Goal: Find specific page/section: Find specific page/section

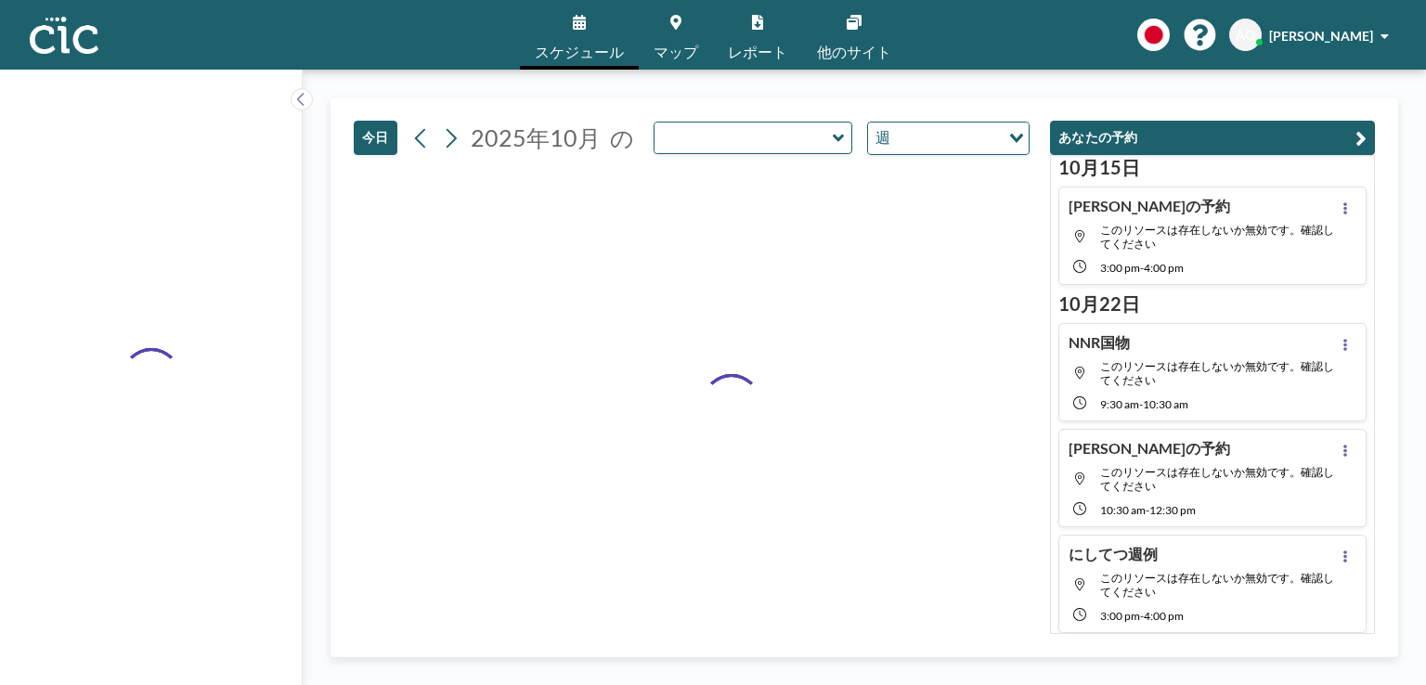
type input "Kiri"
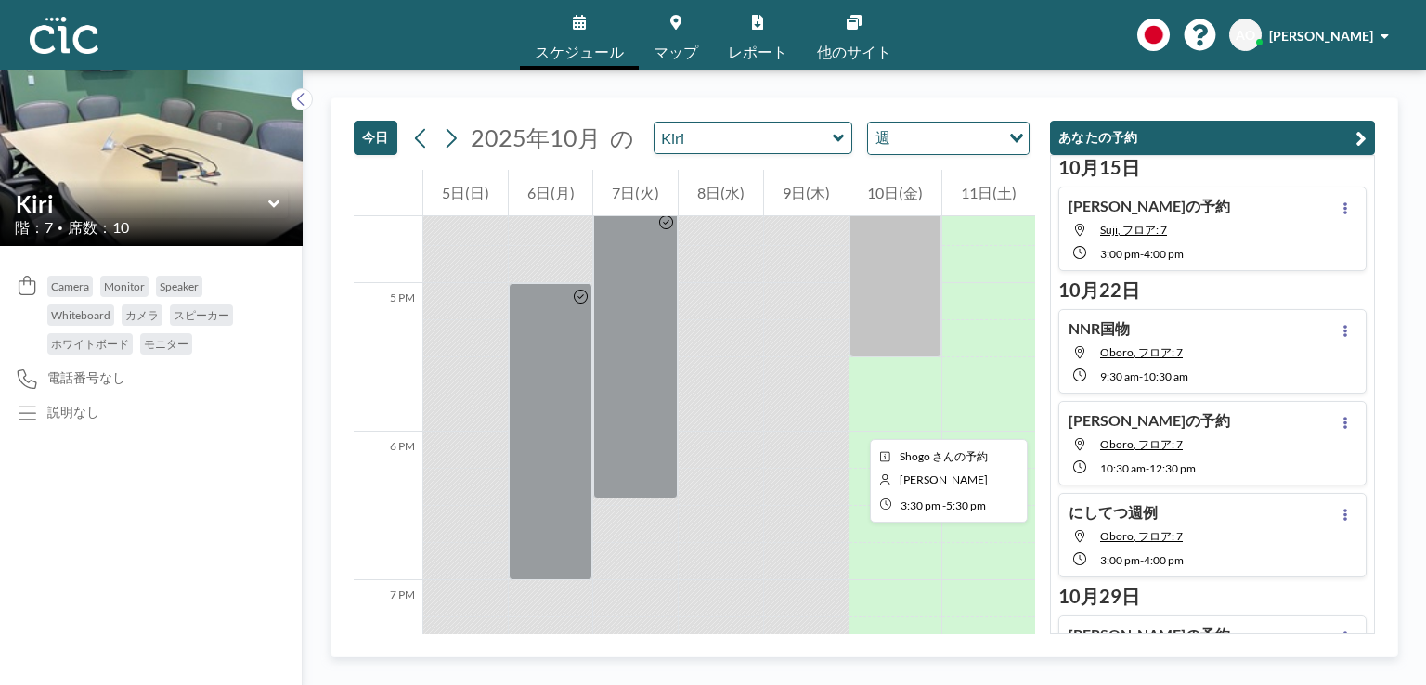
scroll to position [2466, 0]
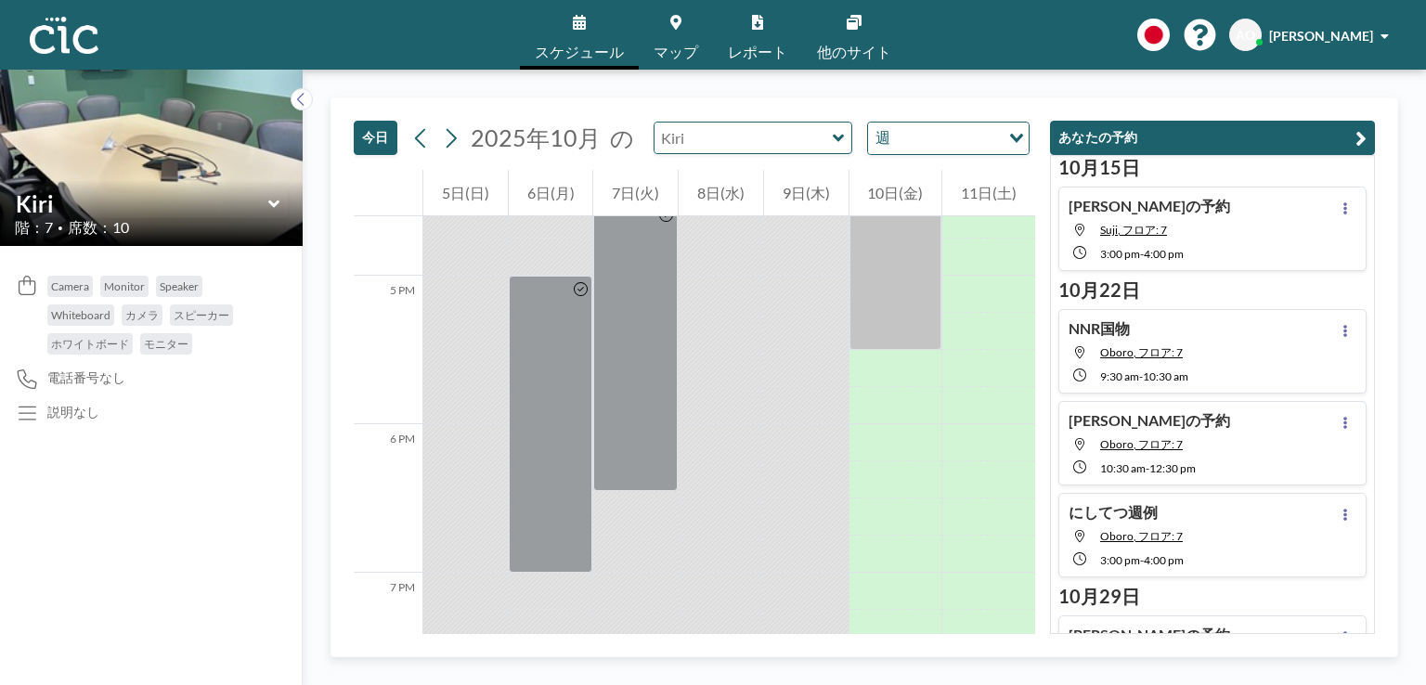
click at [686, 141] on input "text" at bounding box center [744, 138] width 178 height 31
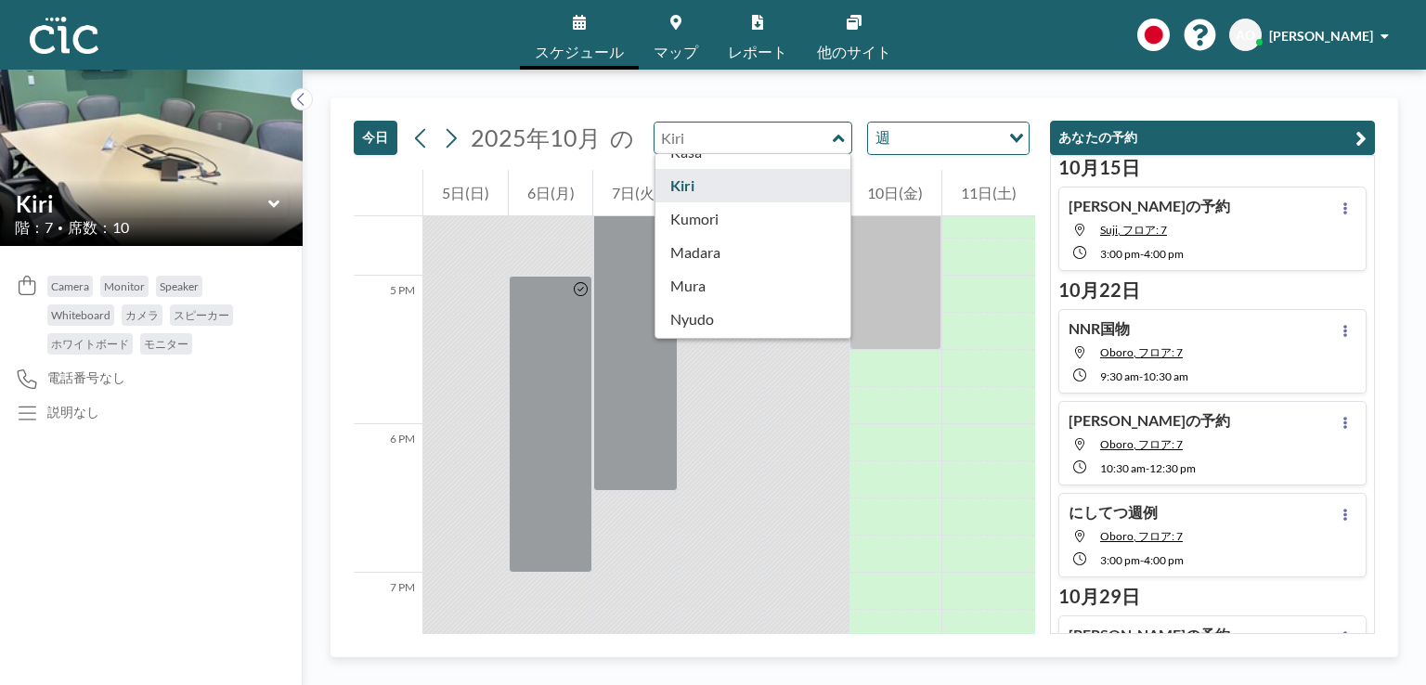
scroll to position [1029, 0]
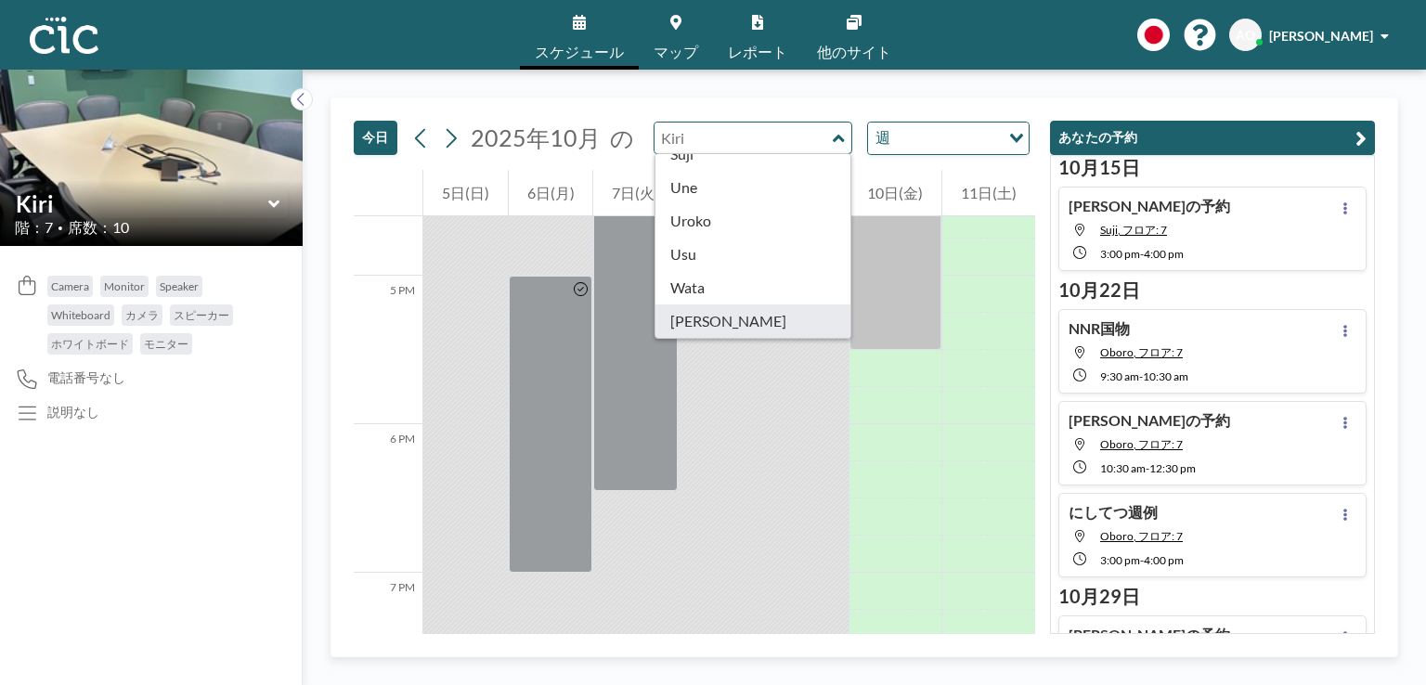
type input "[PERSON_NAME]"
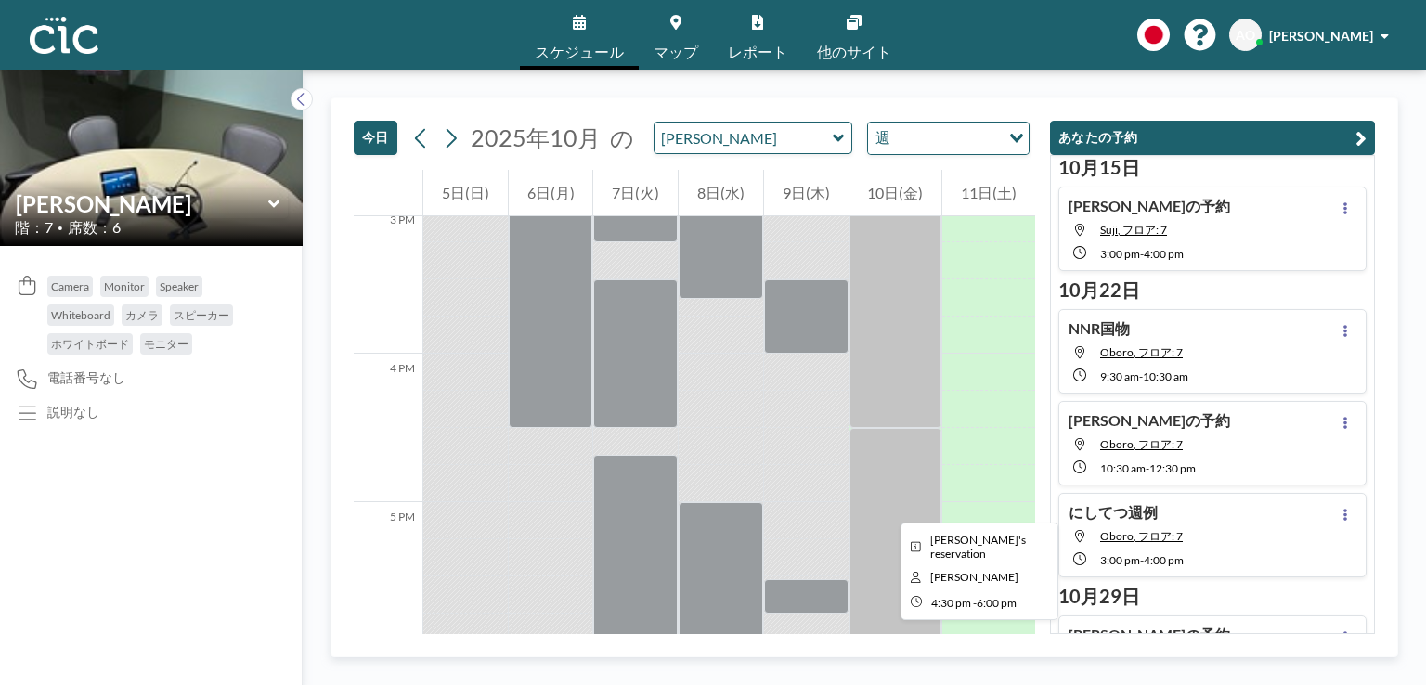
scroll to position [2281, 0]
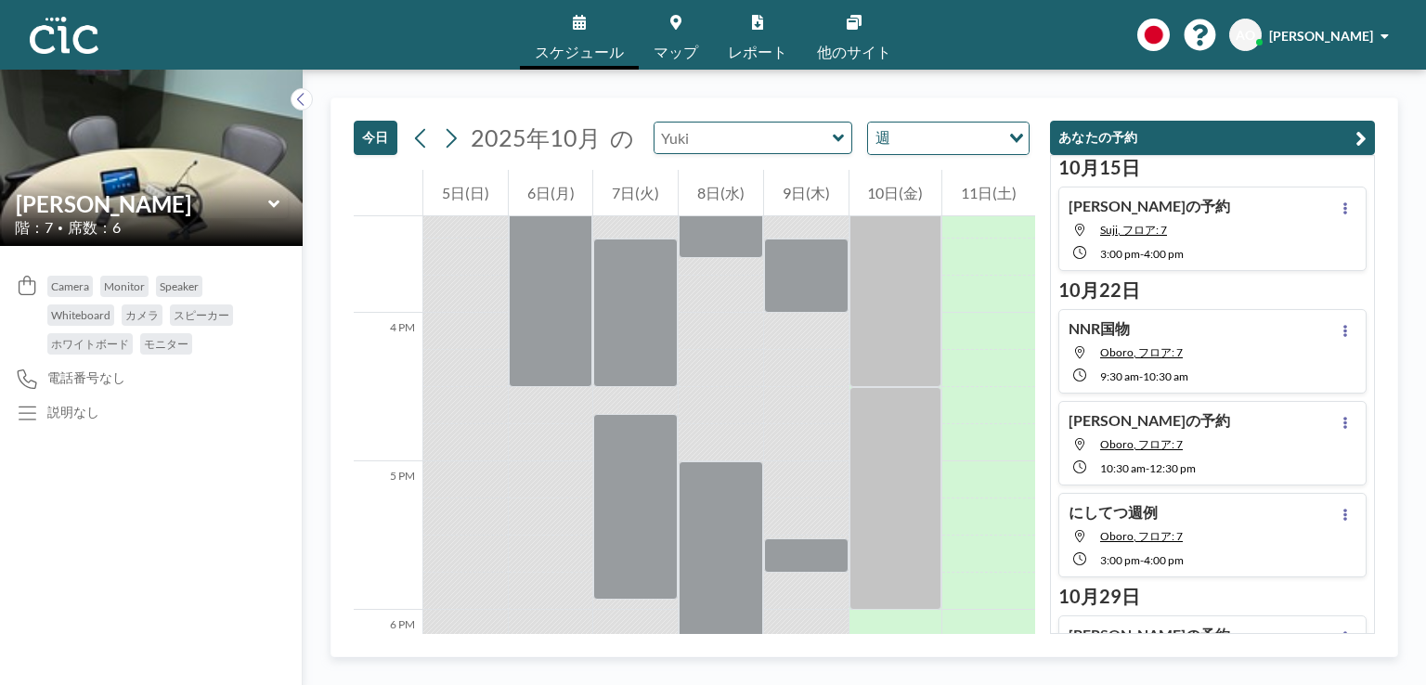
click at [757, 142] on input "text" at bounding box center [744, 138] width 178 height 31
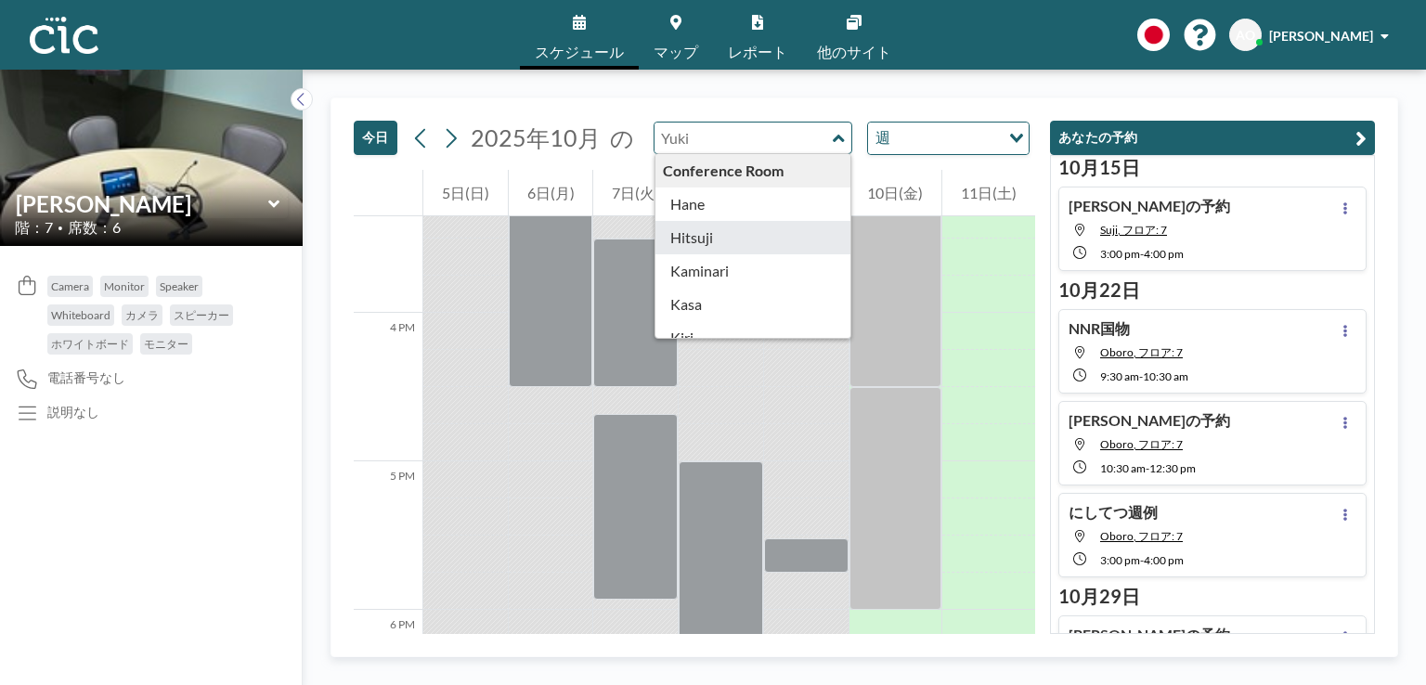
scroll to position [1029, 0]
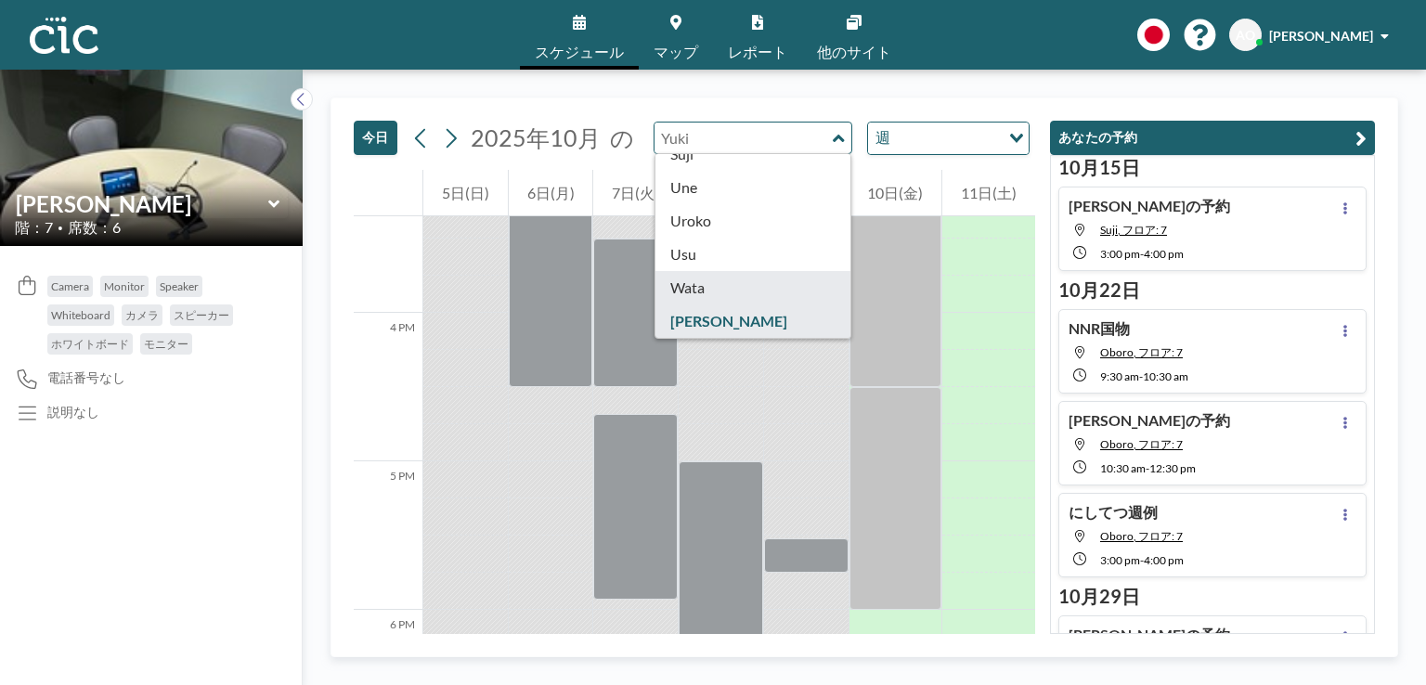
type input "Wata"
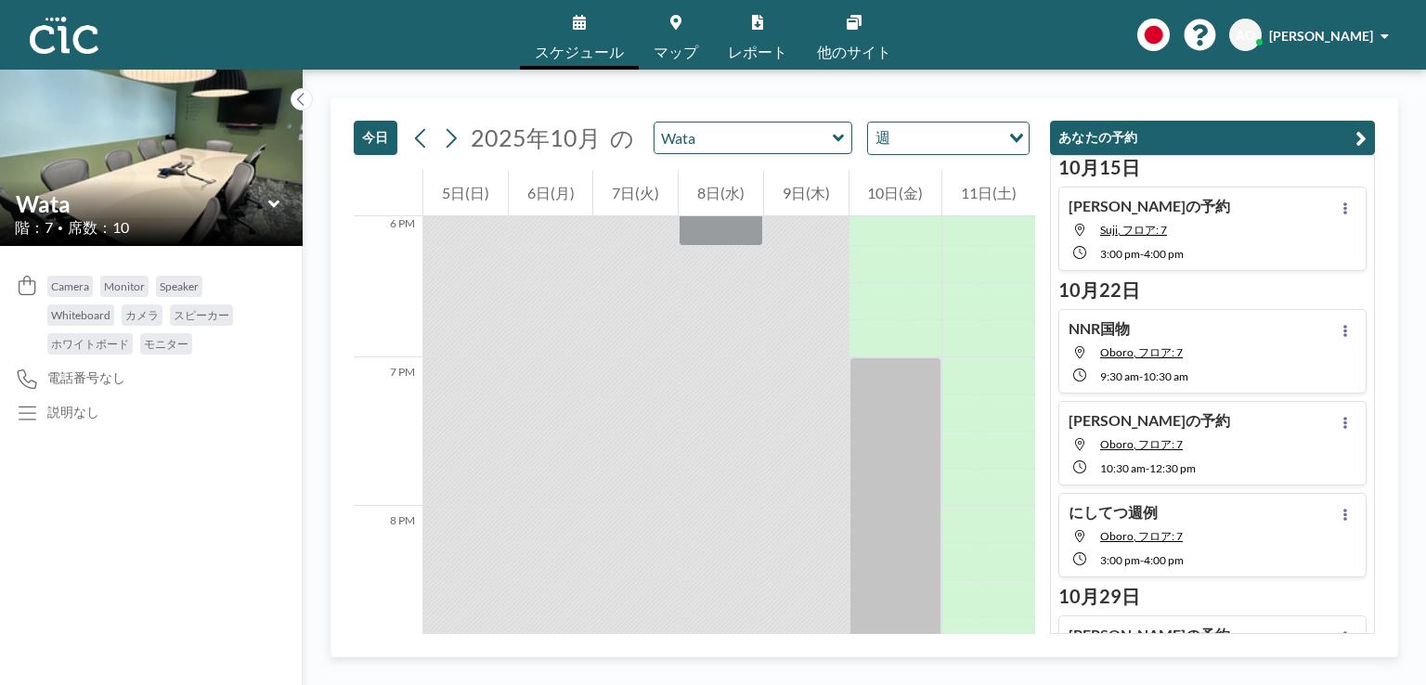
scroll to position [2686, 0]
click at [736, 132] on input "text" at bounding box center [744, 138] width 178 height 31
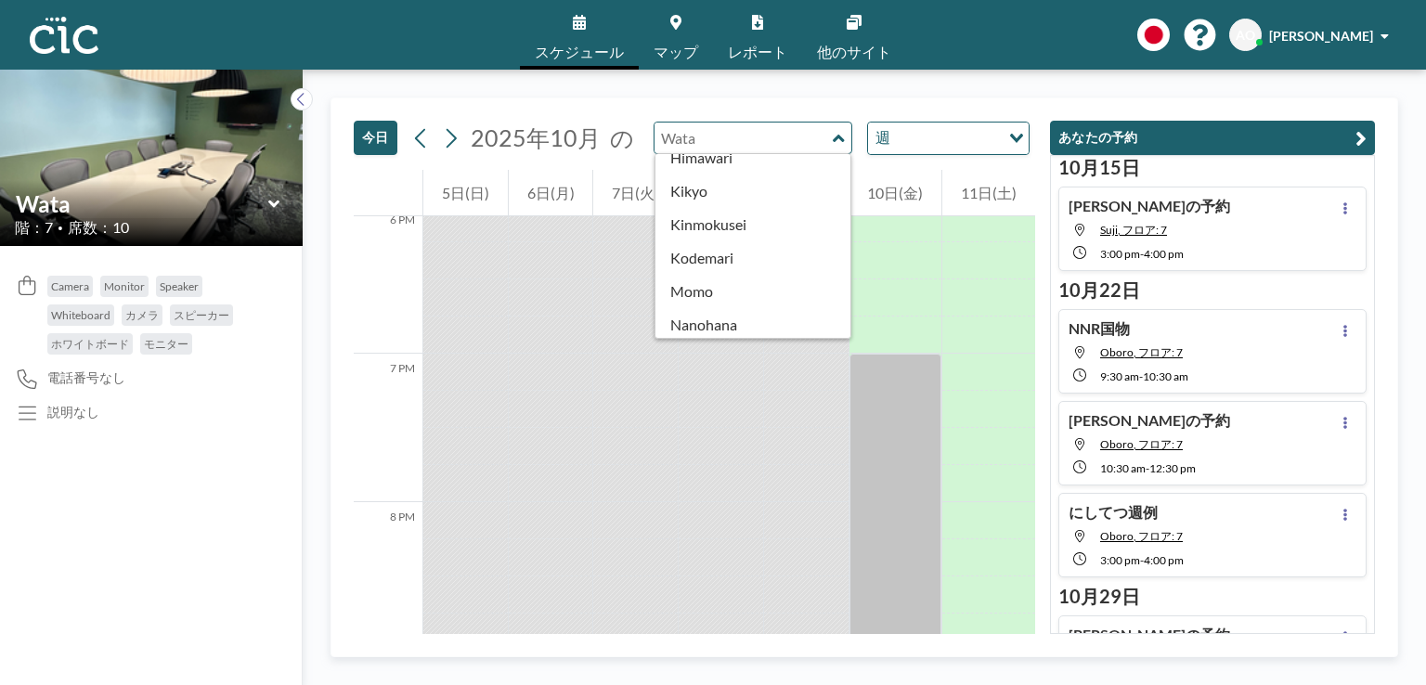
scroll to position [1029, 0]
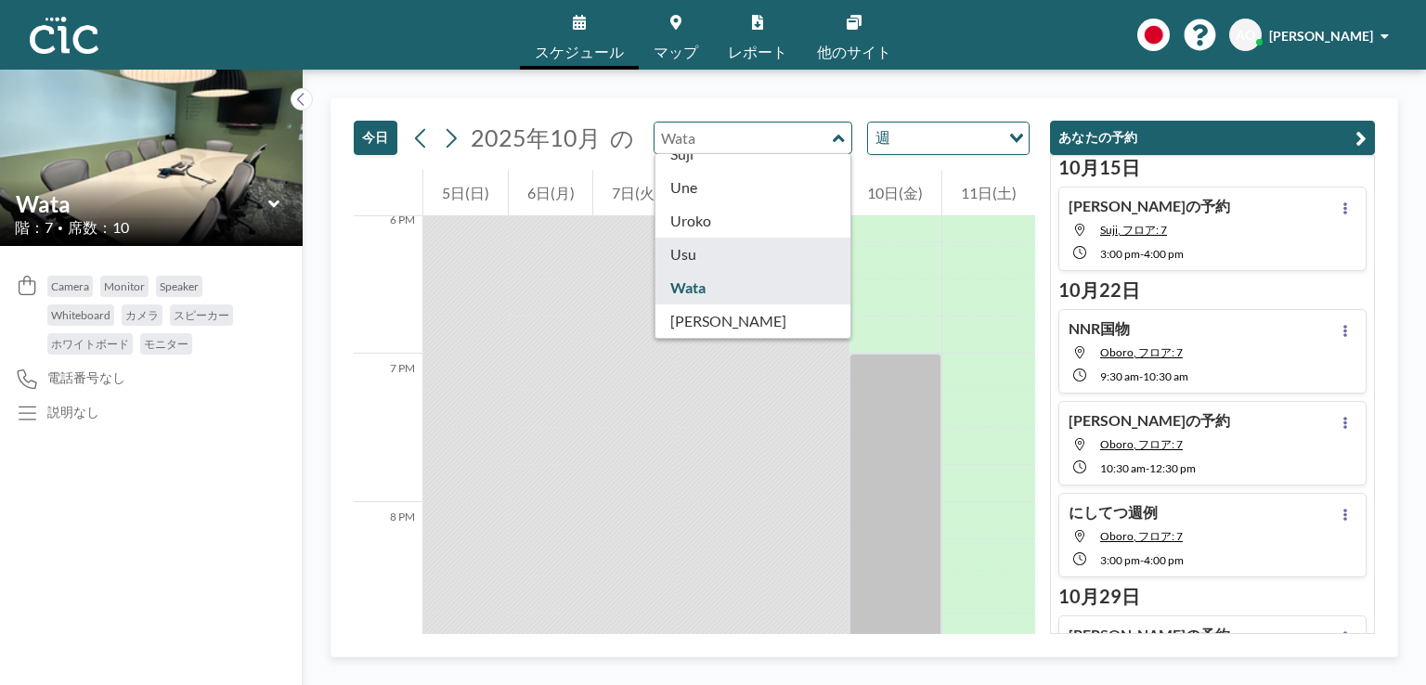
type input "Usu"
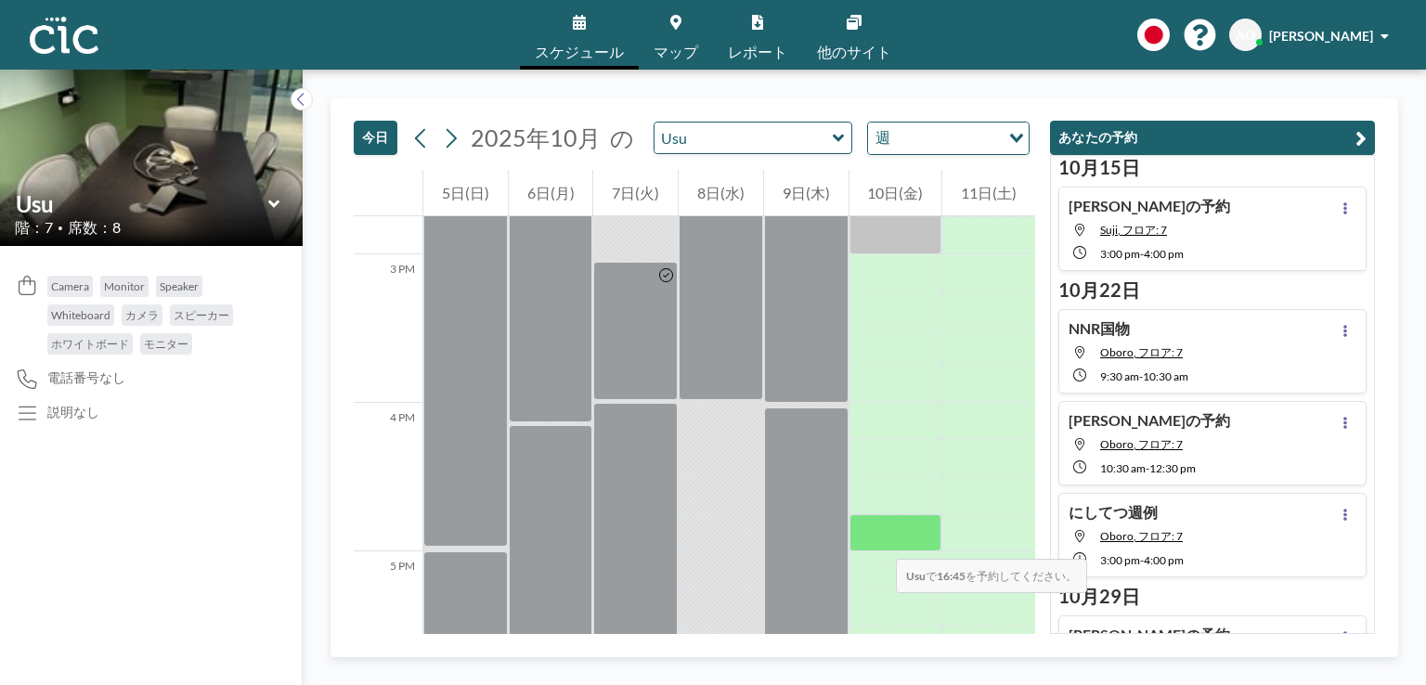
scroll to position [2195, 0]
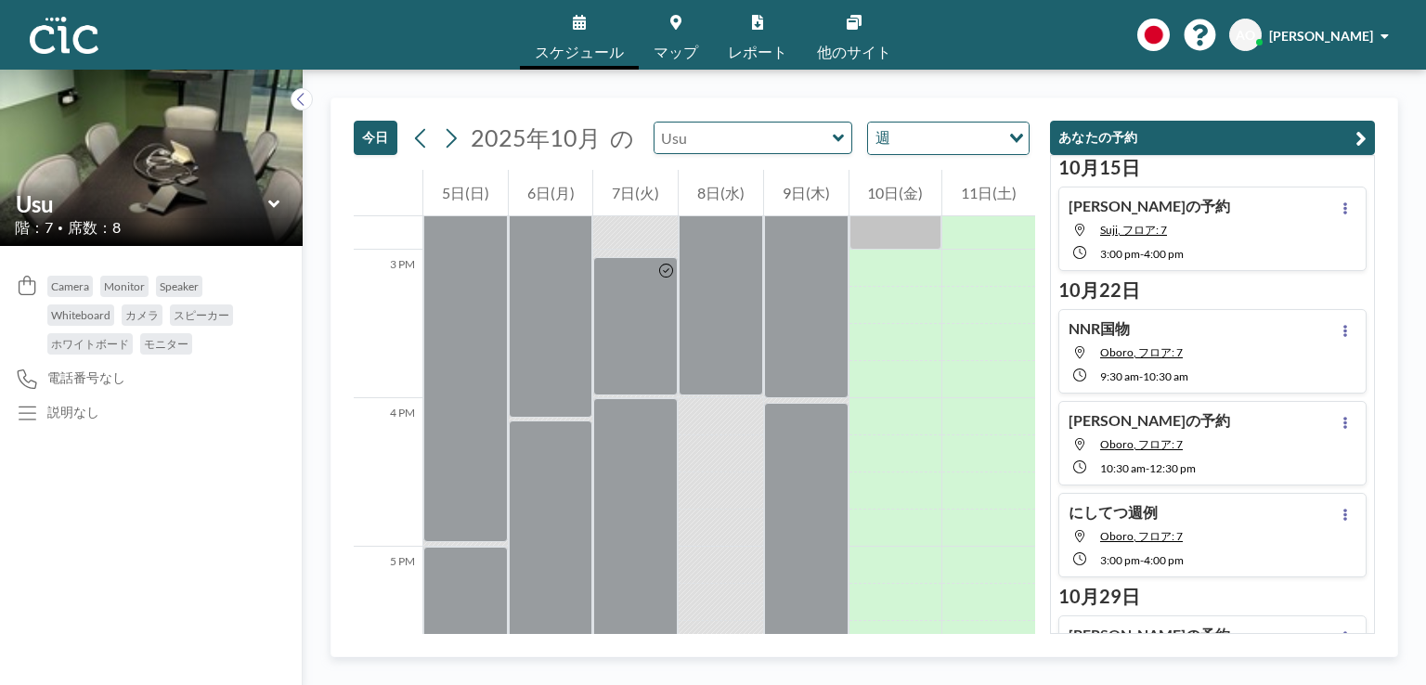
click at [733, 133] on input "text" at bounding box center [744, 138] width 178 height 31
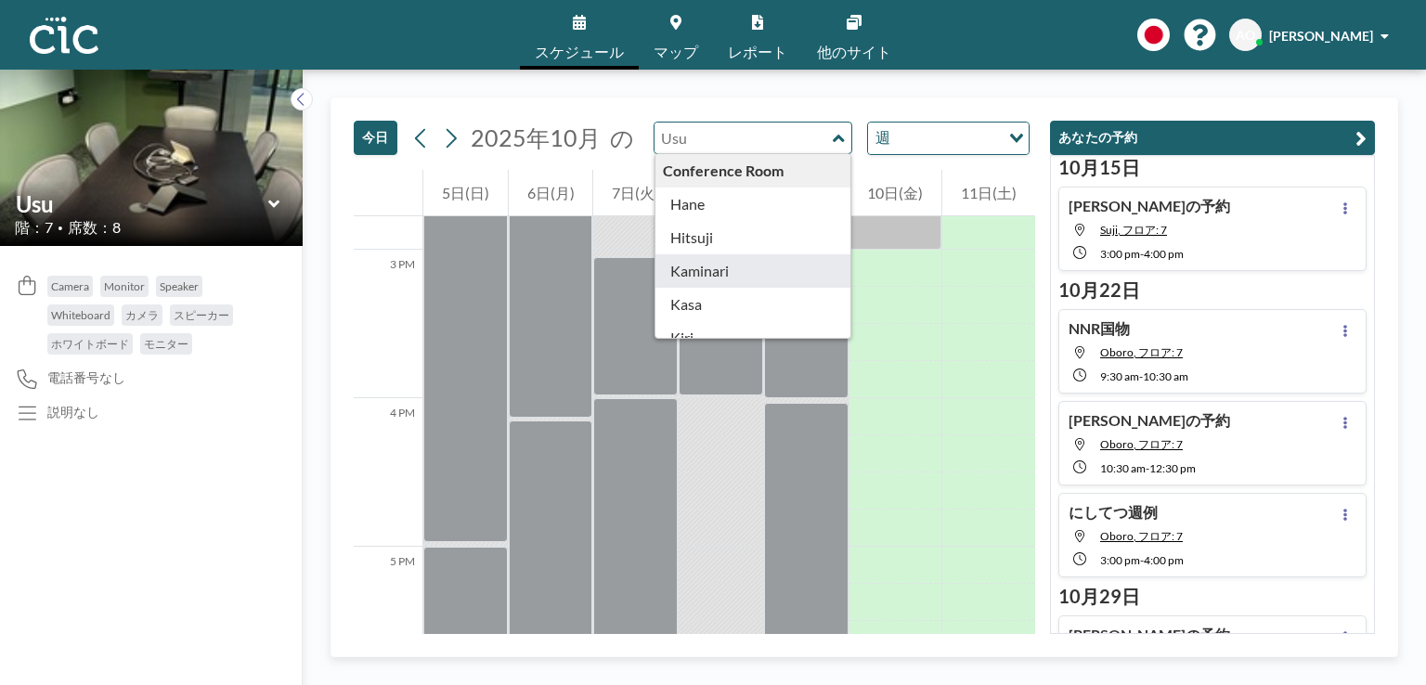
scroll to position [1029, 0]
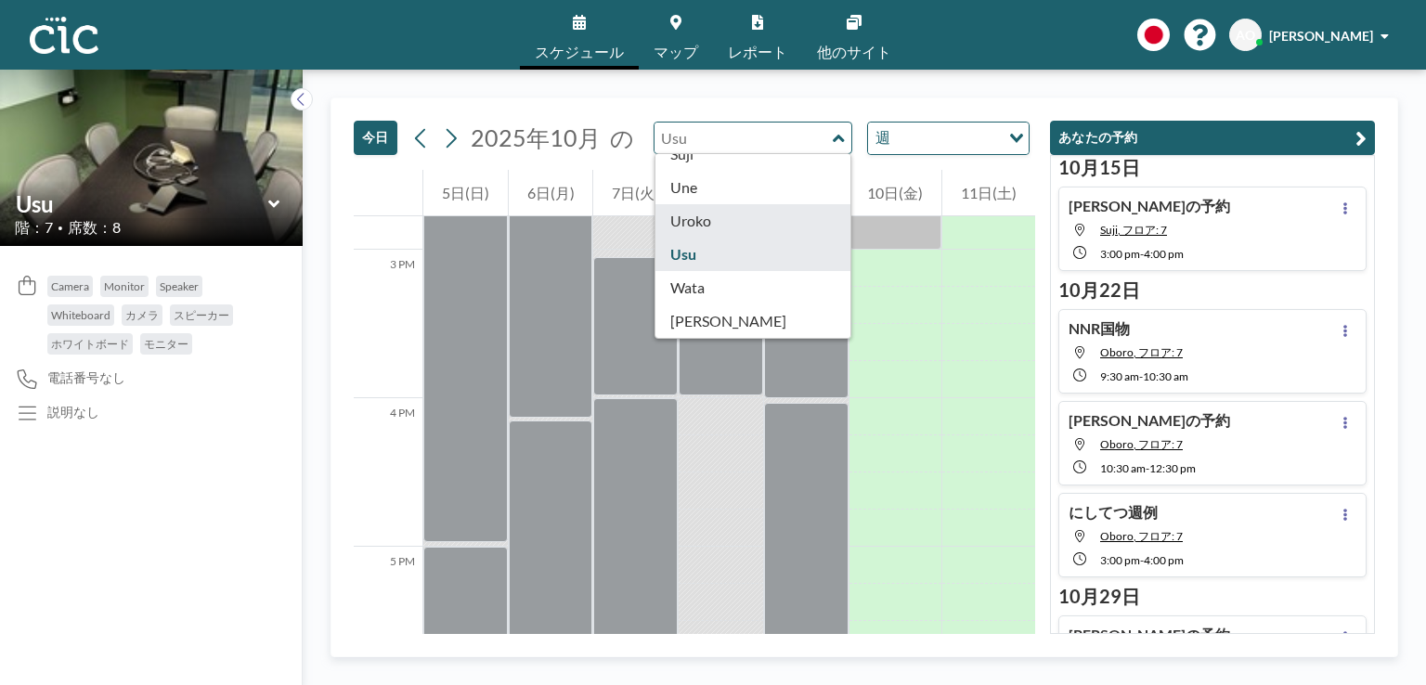
type input "Uroko"
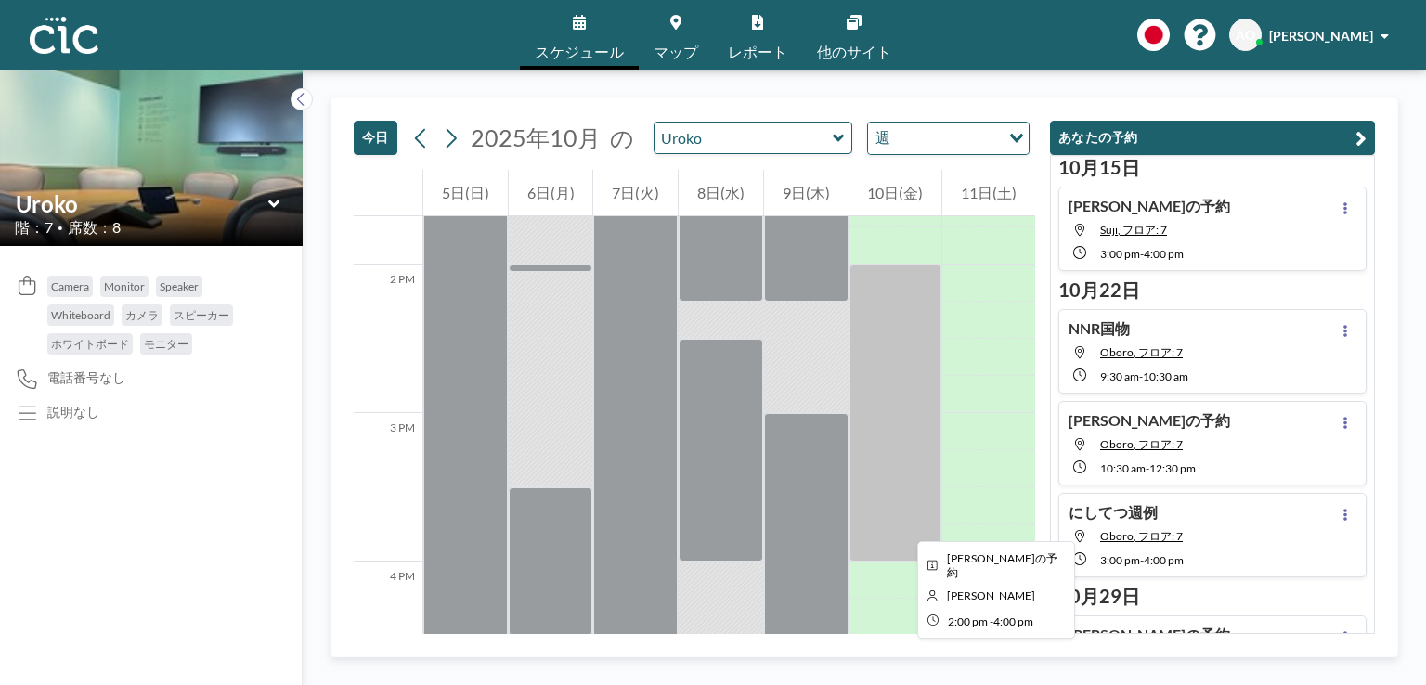
scroll to position [2034, 0]
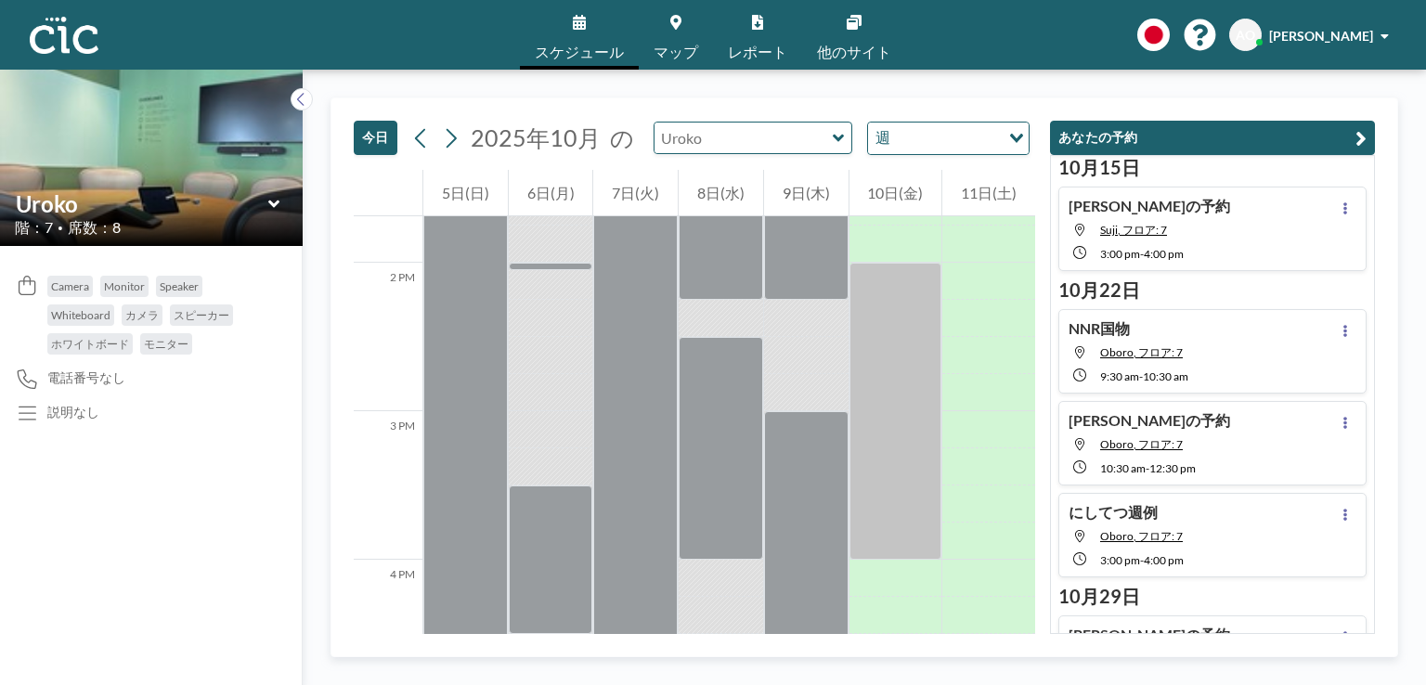
click at [710, 147] on input "text" at bounding box center [744, 138] width 178 height 31
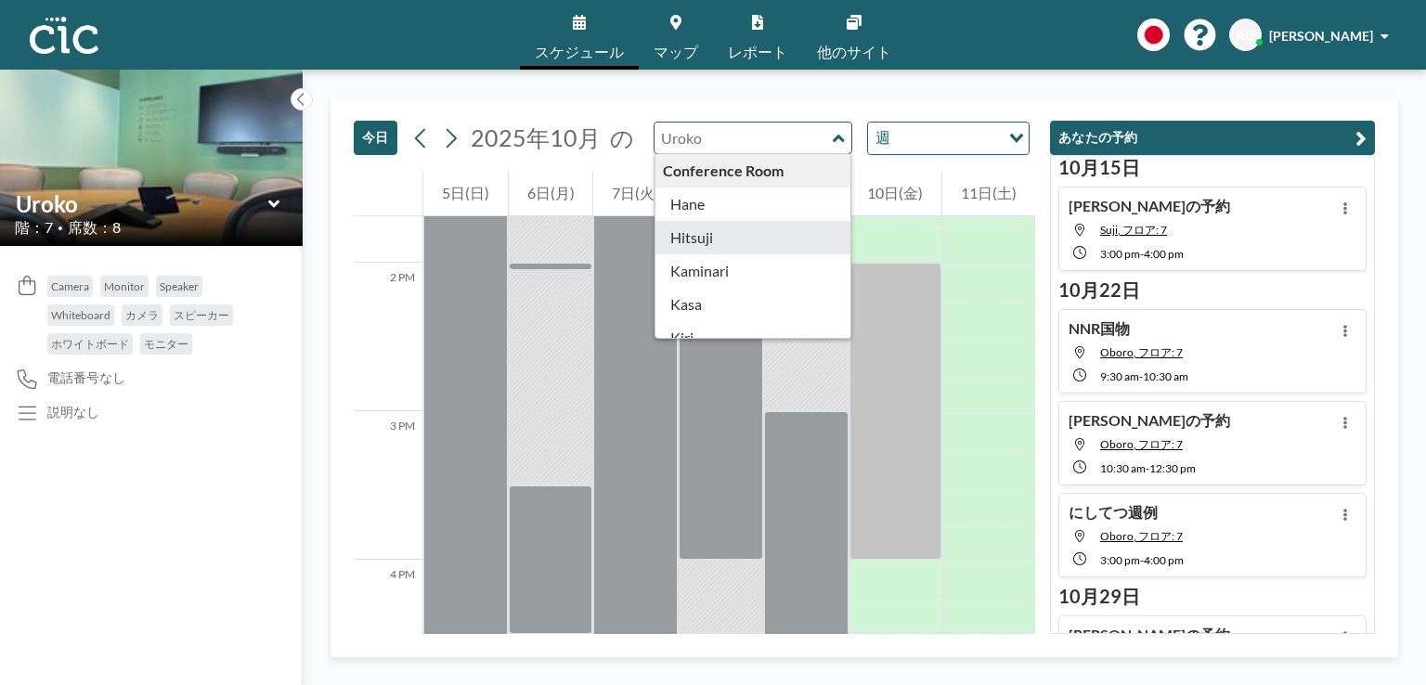
scroll to position [1029, 0]
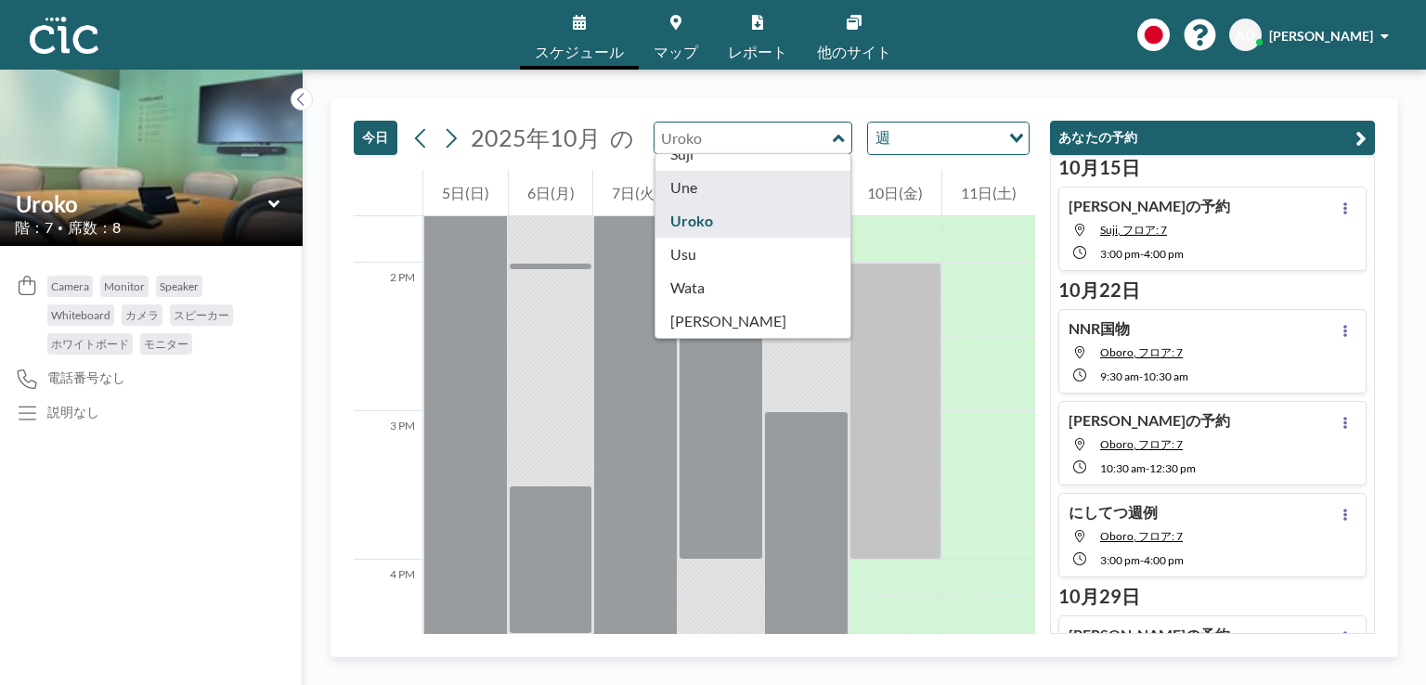
type input "Une"
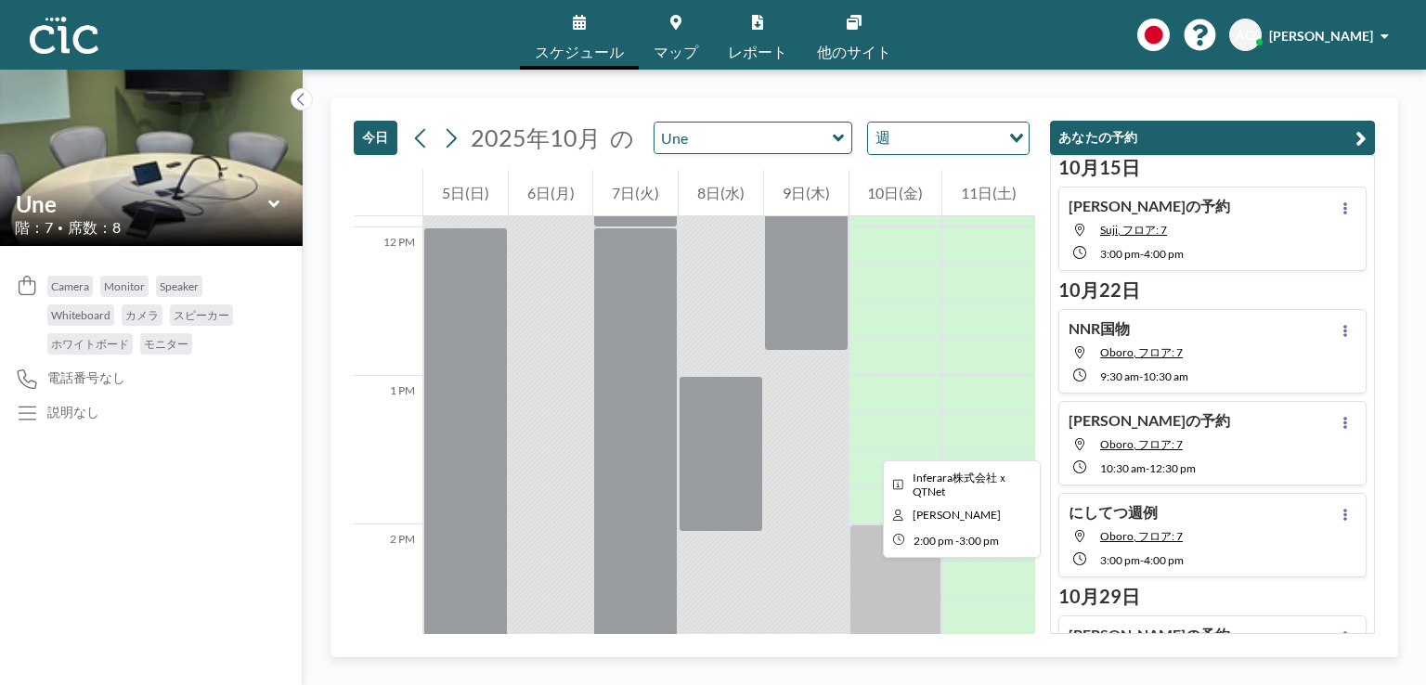
scroll to position [1764, 0]
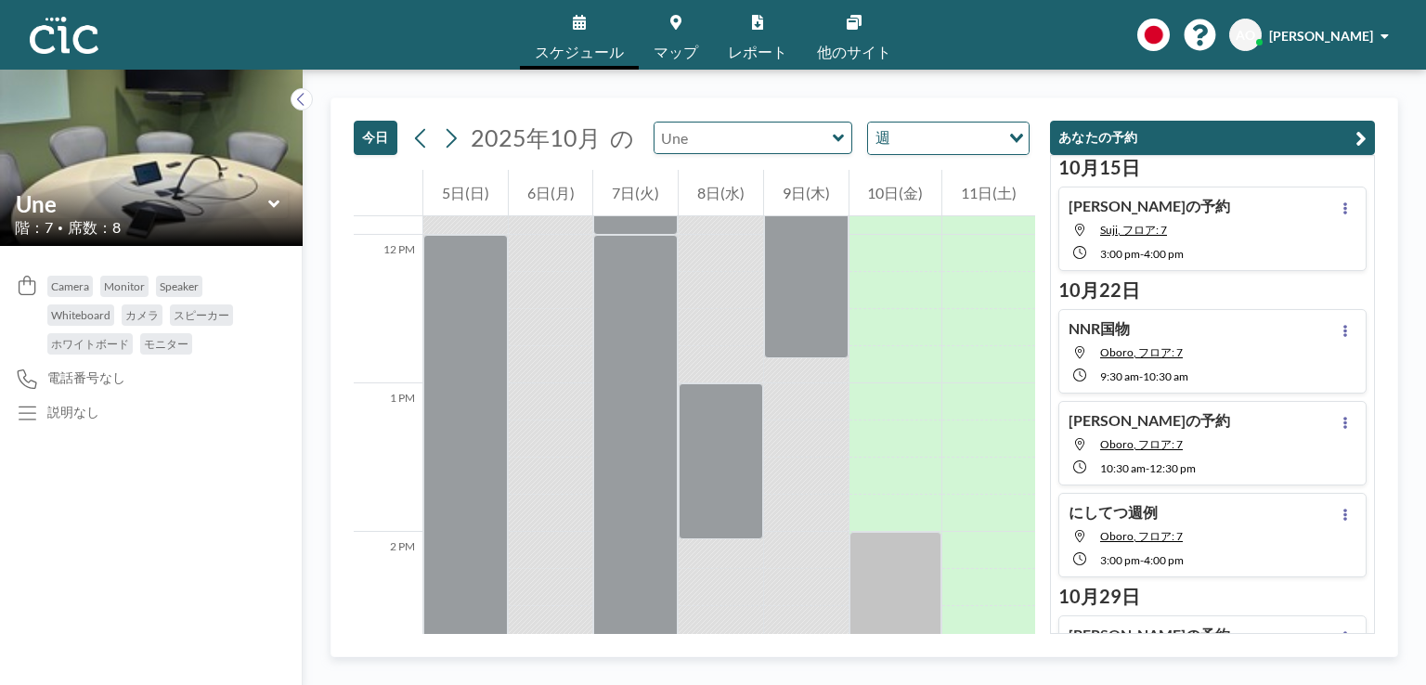
click at [774, 146] on input "text" at bounding box center [744, 138] width 178 height 31
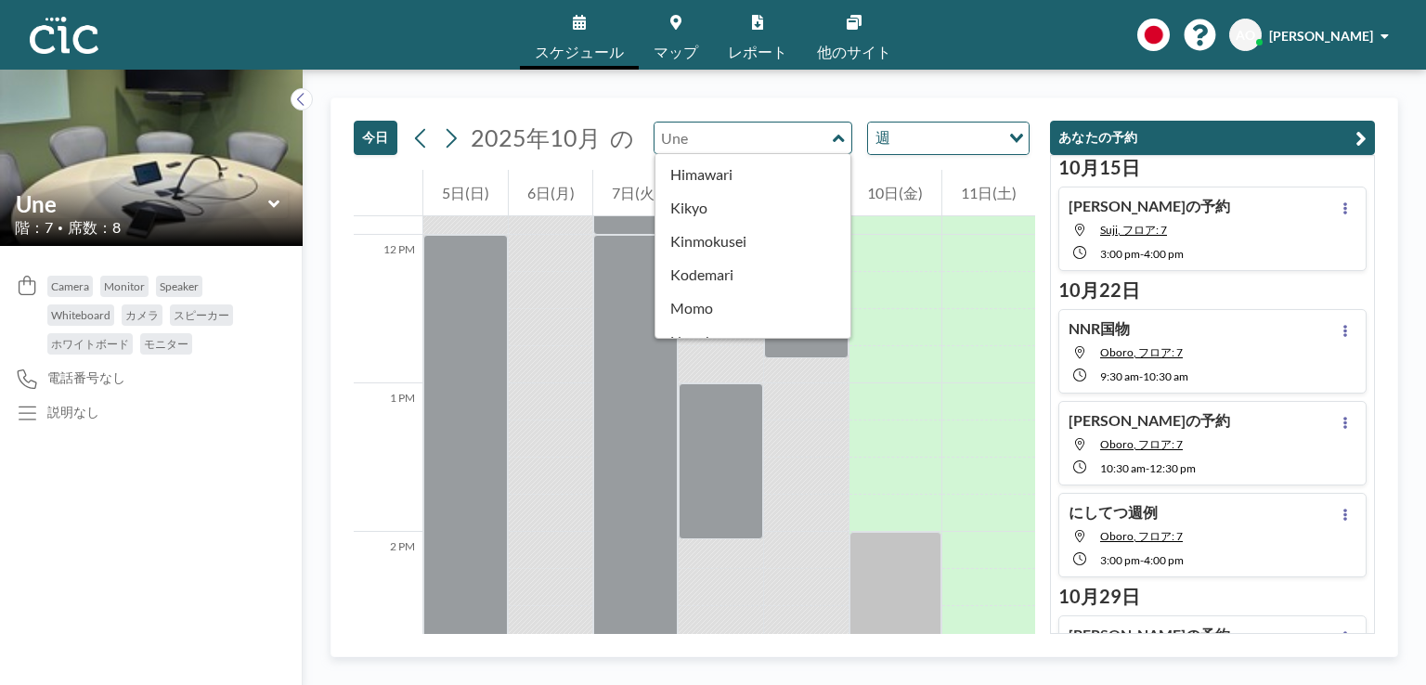
scroll to position [470, 0]
type input "Une"
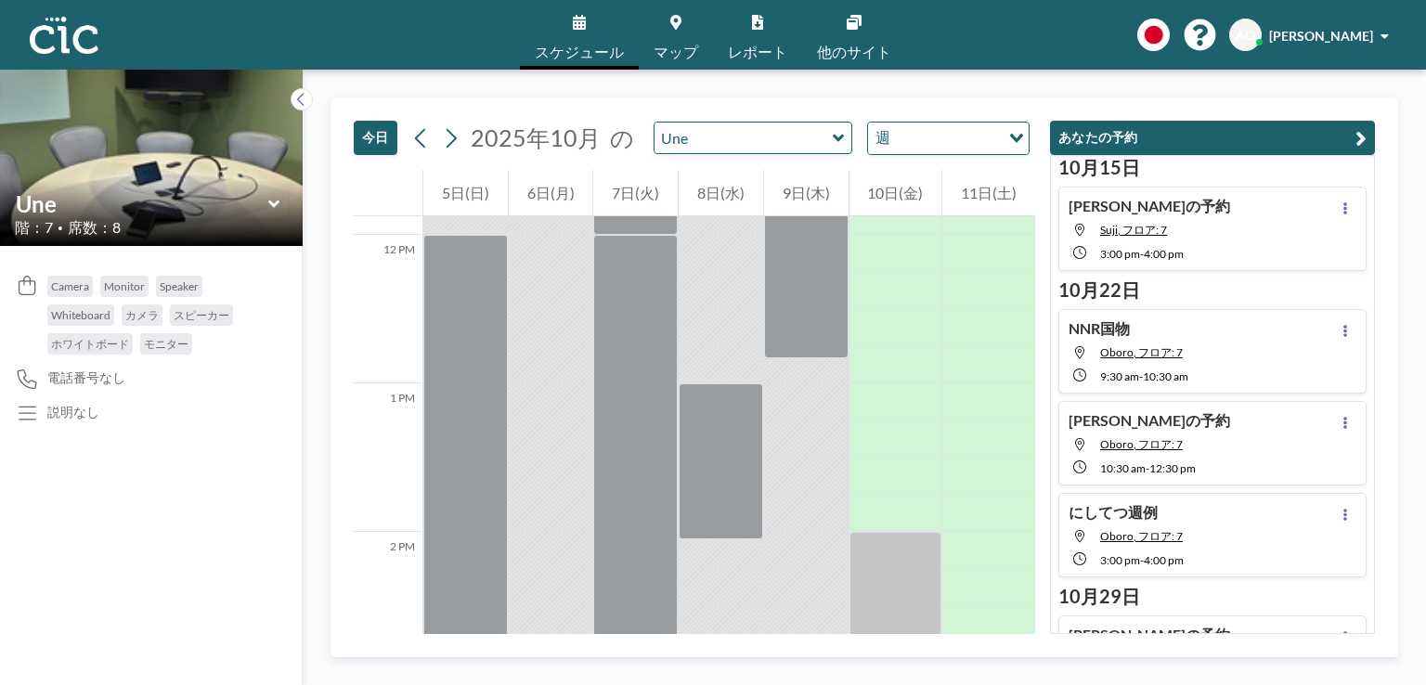
click at [735, 101] on div "[DATE] [DATE] の Une 週 Loading..." at bounding box center [695, 134] width 682 height 72
